Goal: Check status: Check status

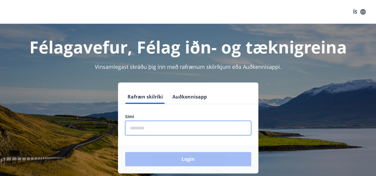
click at [168, 126] on input "phone" at bounding box center [188, 128] width 126 height 15
type input "********"
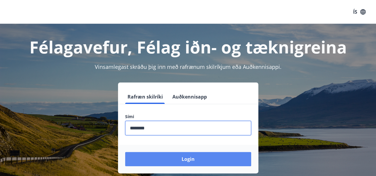
click at [173, 155] on button "Login" at bounding box center [188, 159] width 126 height 14
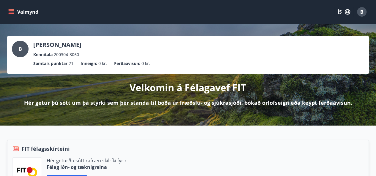
click at [360, 15] on div "B" at bounding box center [362, 12] width 10 height 10
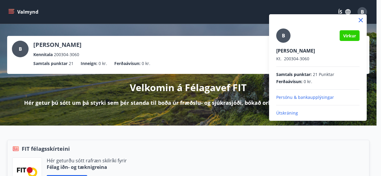
click at [9, 12] on div at bounding box center [190, 88] width 381 height 176
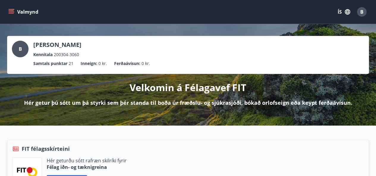
click at [9, 12] on icon "menu" at bounding box center [11, 12] width 6 height 6
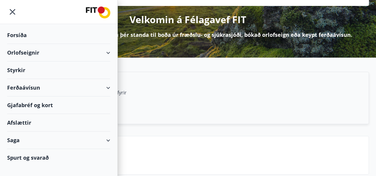
scroll to position [69, 0]
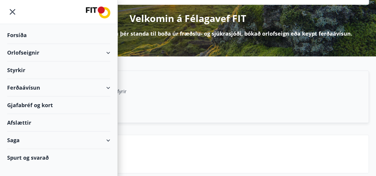
click at [81, 139] on div "Saga" at bounding box center [58, 141] width 103 height 18
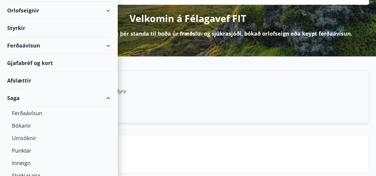
scroll to position [45, 0]
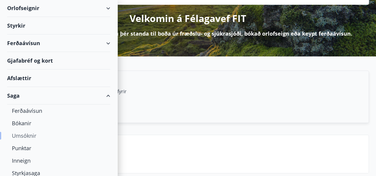
click at [35, 136] on div "Umsóknir" at bounding box center [59, 136] width 94 height 12
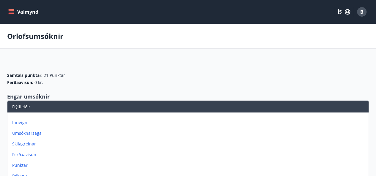
click at [14, 14] on icon "menu" at bounding box center [11, 12] width 6 height 6
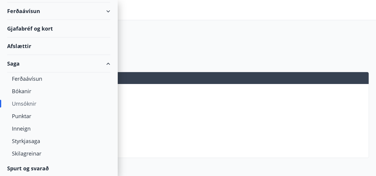
scroll to position [29, 0]
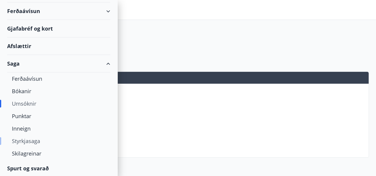
click at [26, 141] on div "Styrkjasaga" at bounding box center [59, 141] width 94 height 12
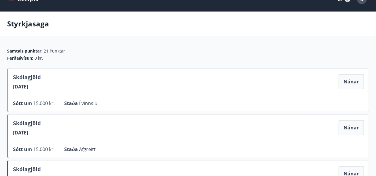
scroll to position [13, 0]
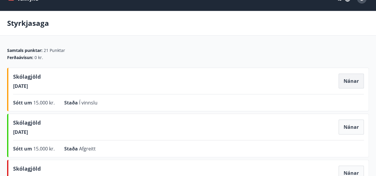
click at [350, 85] on button "Nánar" at bounding box center [351, 81] width 25 height 15
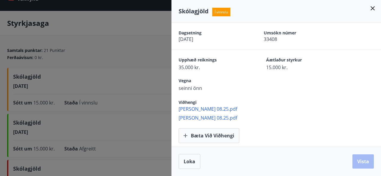
click at [110, 68] on div at bounding box center [190, 88] width 381 height 176
